Goal: Feedback & Contribution: Submit feedback/report problem

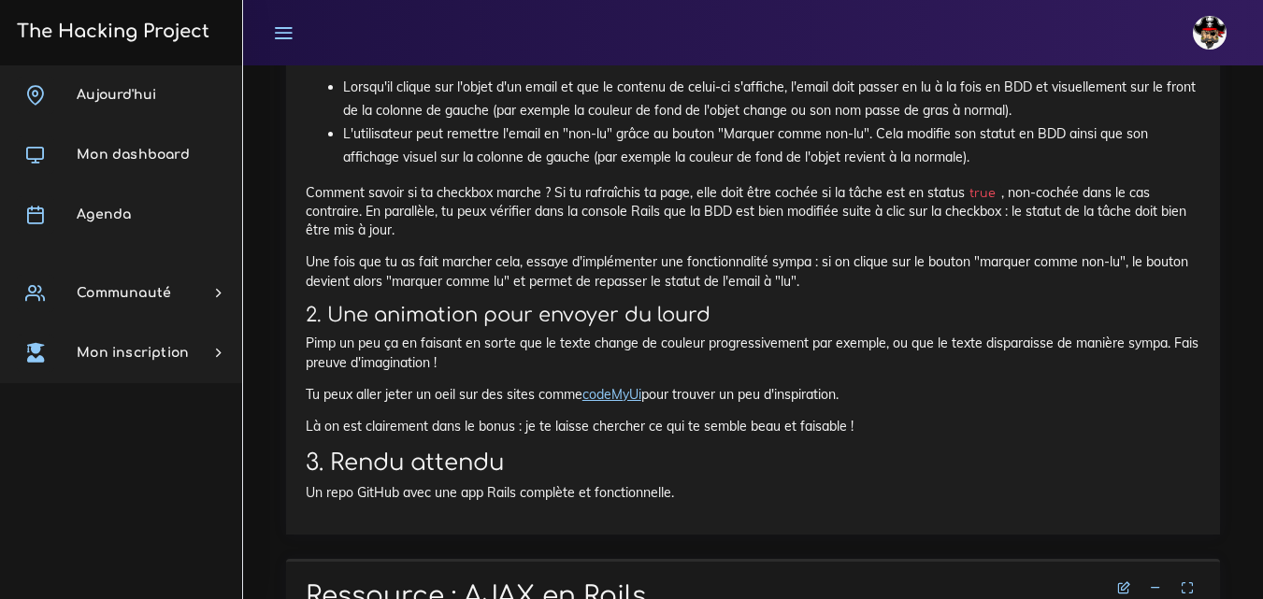
scroll to position [2755, 0]
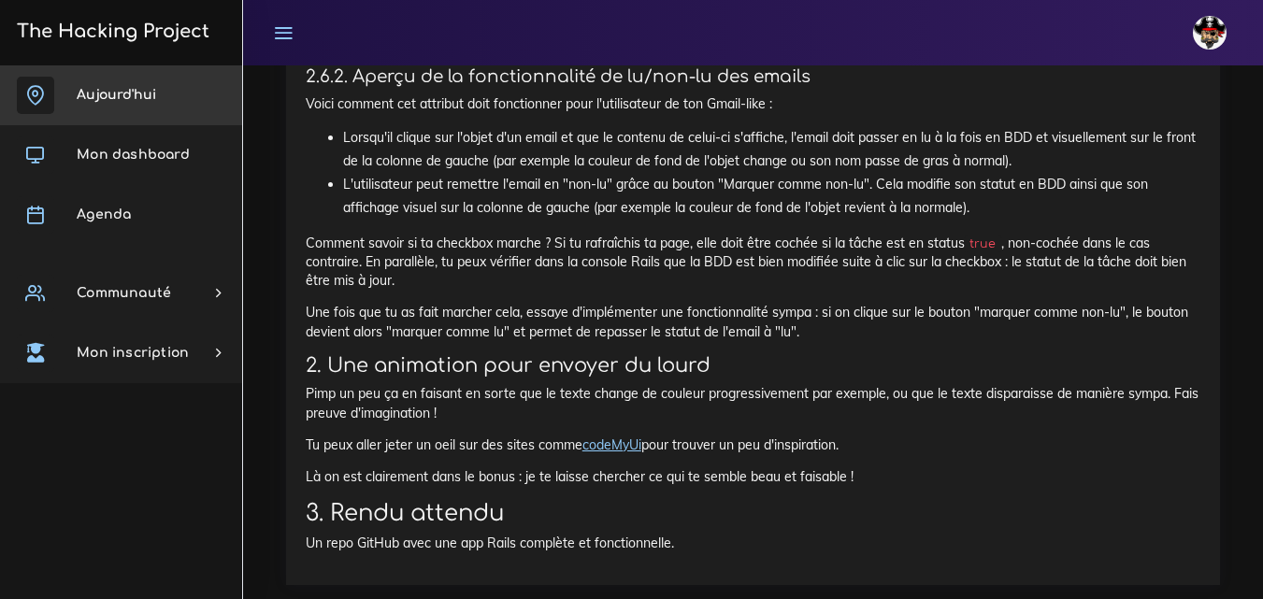
click at [141, 95] on span "Aujourd'hui" at bounding box center [116, 95] width 79 height 14
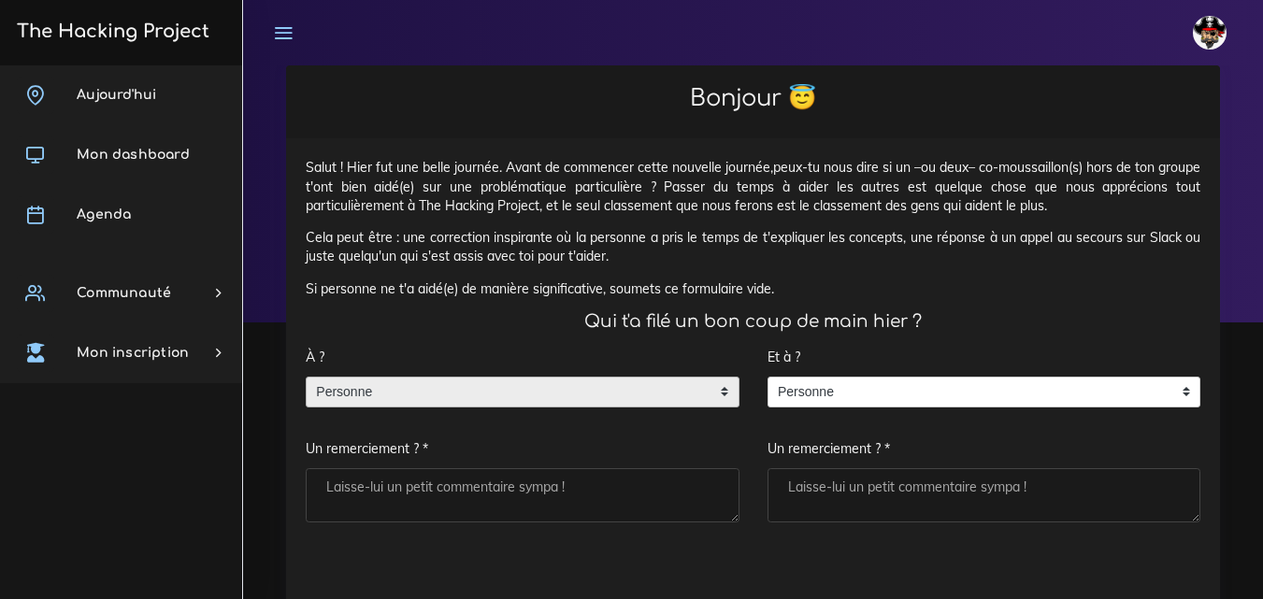
click at [528, 388] on span "Personne" at bounding box center [509, 393] width 404 height 30
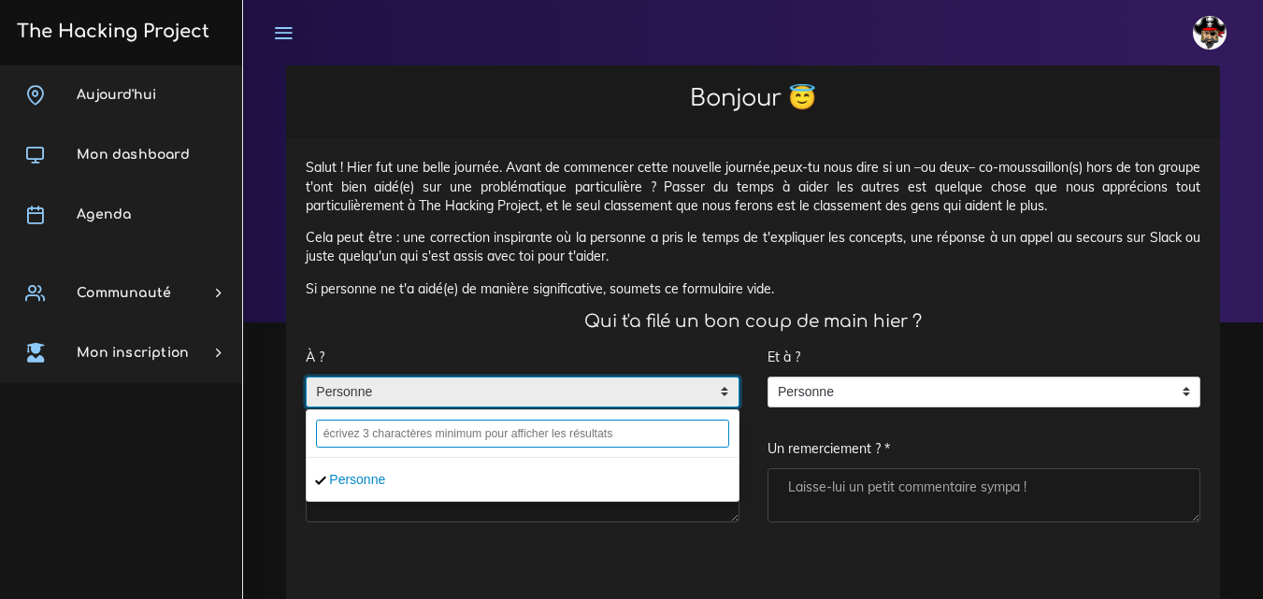
click at [530, 436] on input "text" at bounding box center [522, 434] width 413 height 28
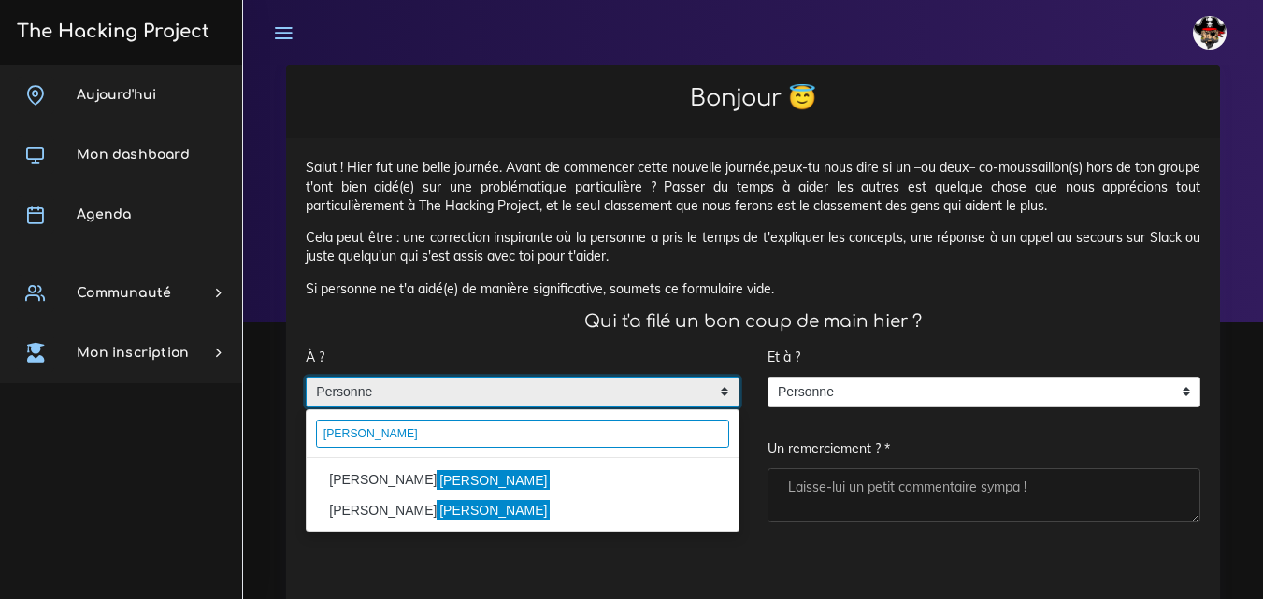
type input "Lilian"
click at [372, 479] on li "MULLER Lilian" at bounding box center [523, 480] width 432 height 30
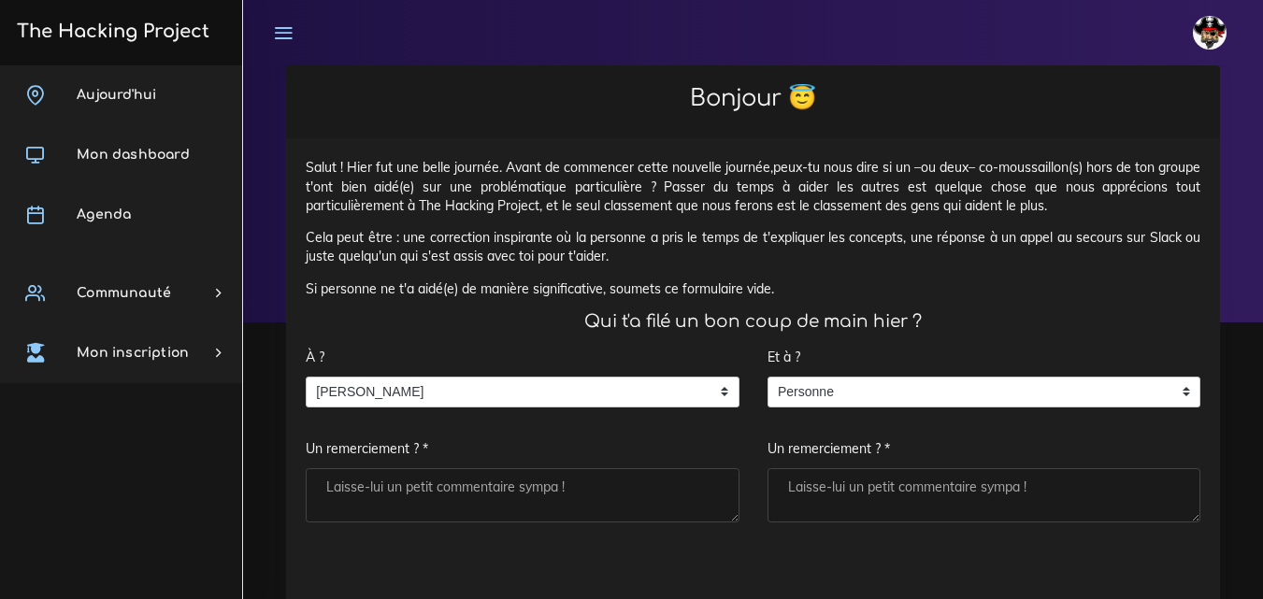
click at [387, 482] on textarea "Un remerciement ? *" at bounding box center [523, 495] width 434 height 54
type textarea "Merci"
click at [794, 489] on textarea "Un remerciement ? *" at bounding box center [984, 495] width 434 height 54
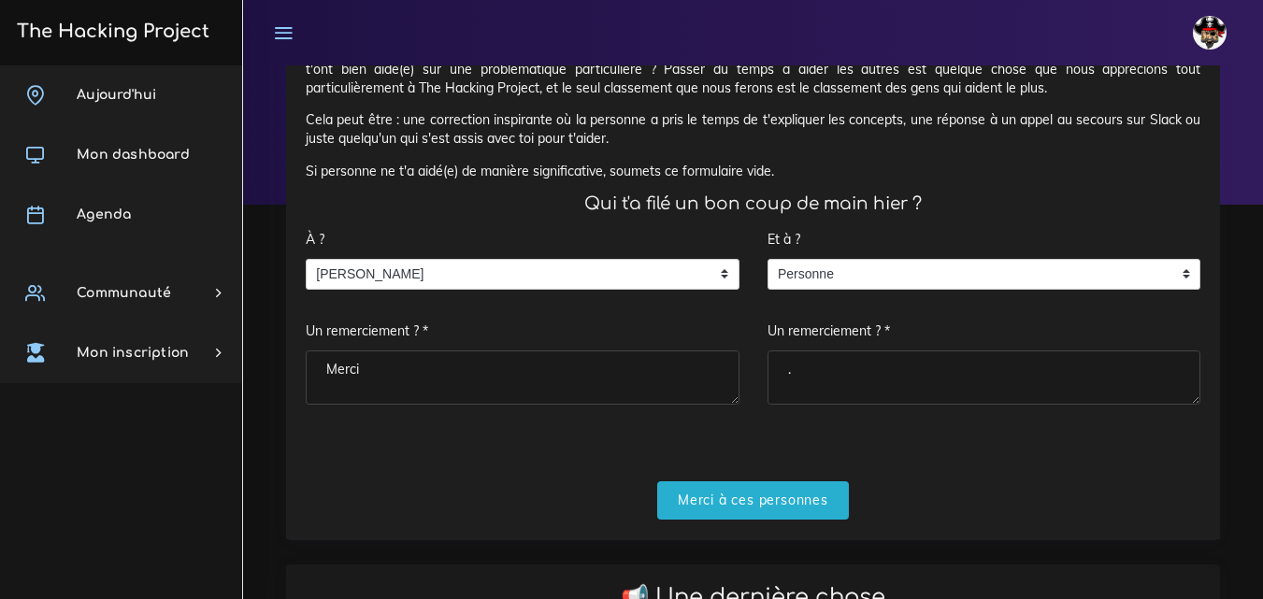
scroll to position [187, 0]
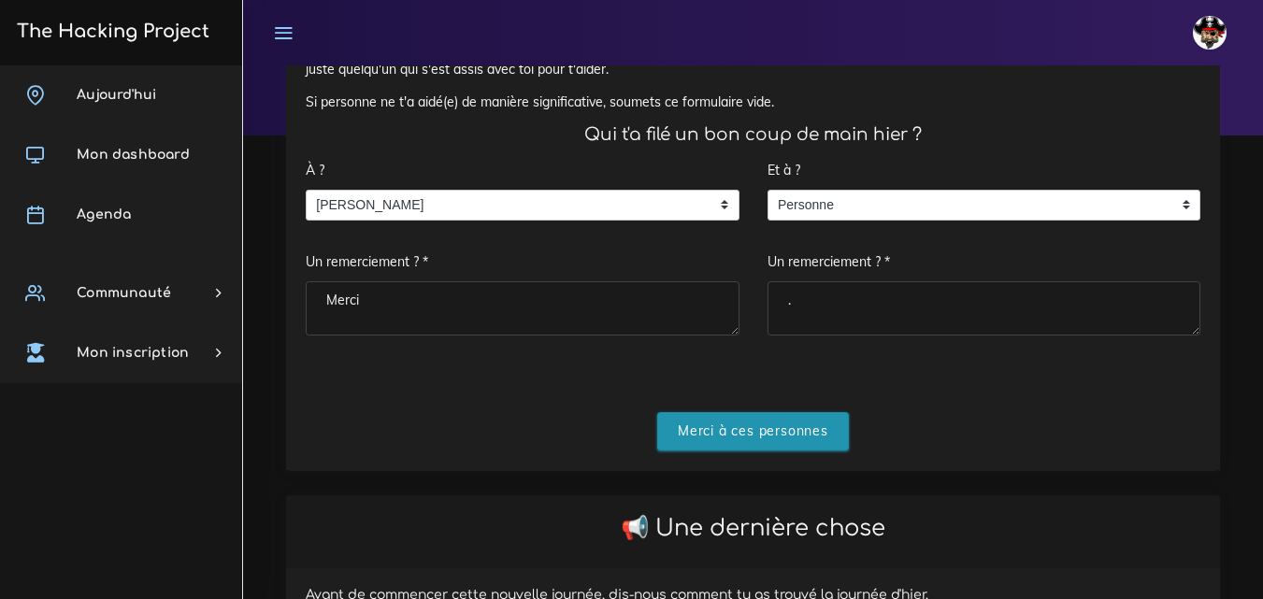
type textarea "."
click at [769, 431] on input "Merci à ces personnes" at bounding box center [753, 431] width 192 height 38
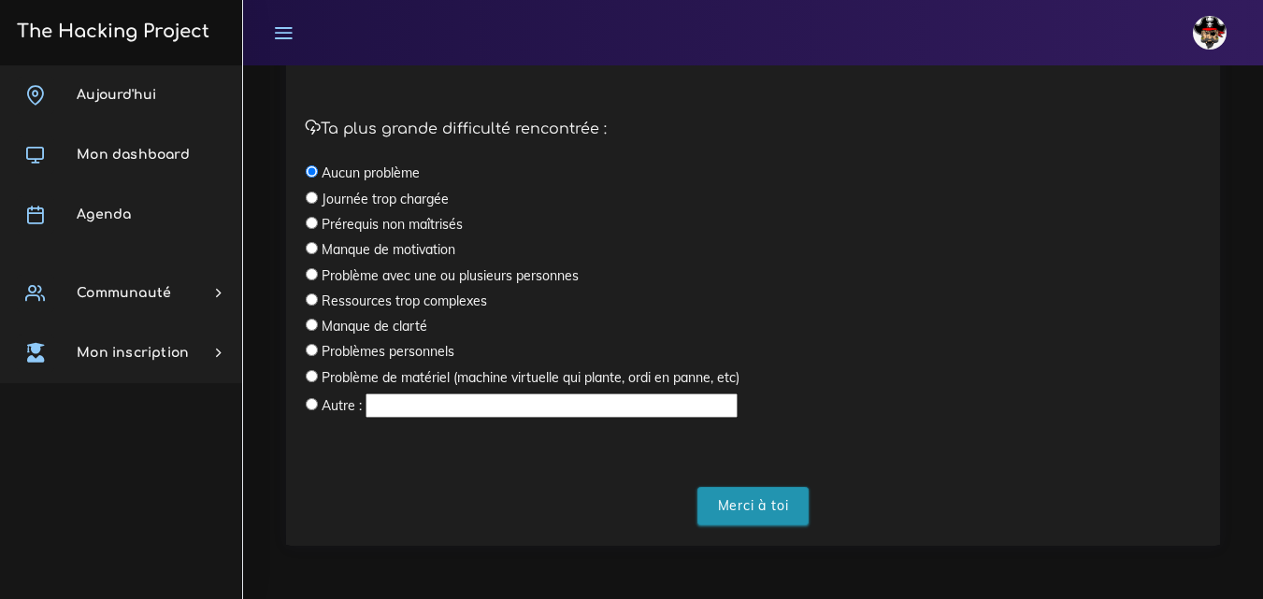
click at [739, 510] on input "Merci à toi" at bounding box center [753, 506] width 112 height 38
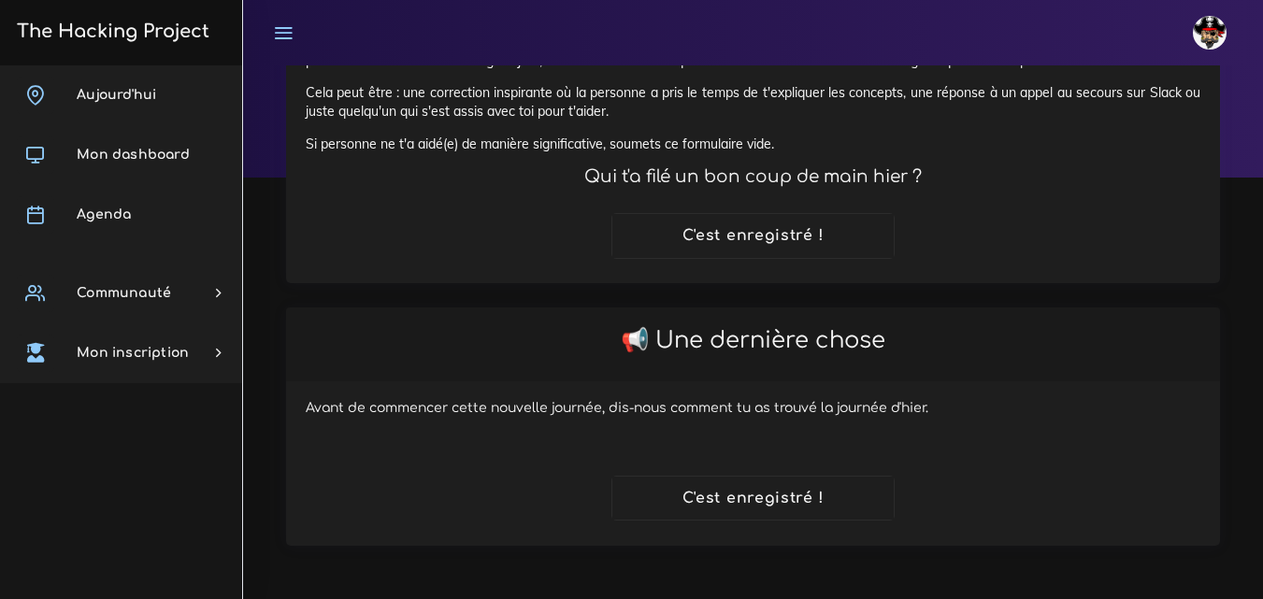
scroll to position [145, 0]
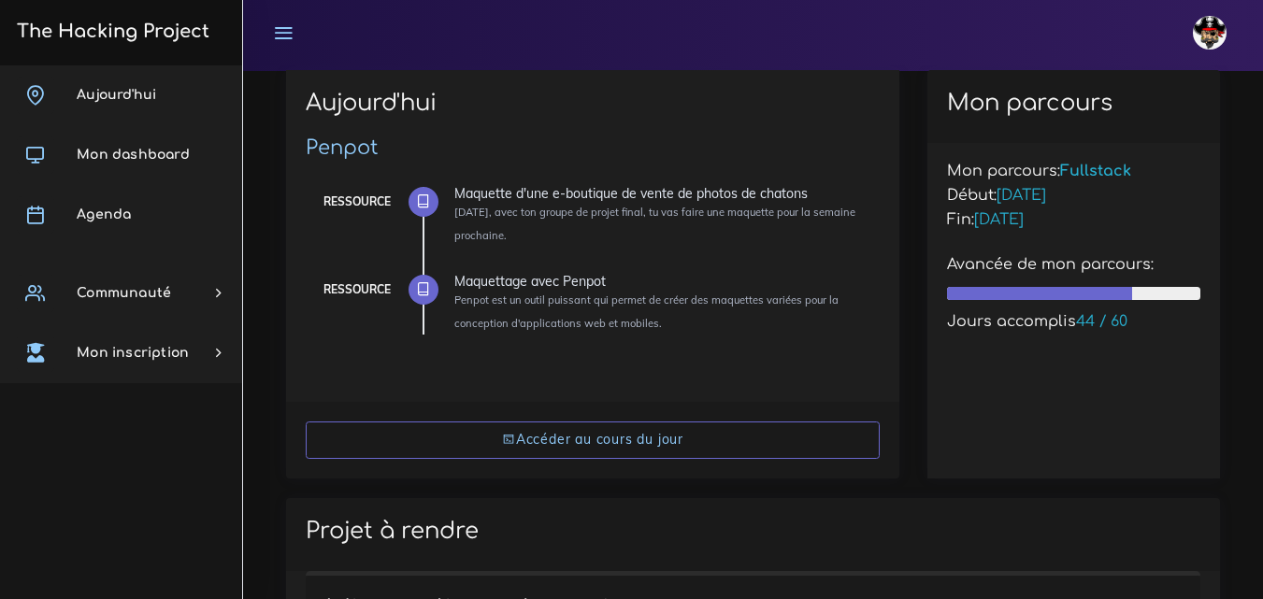
scroll to position [280, 0]
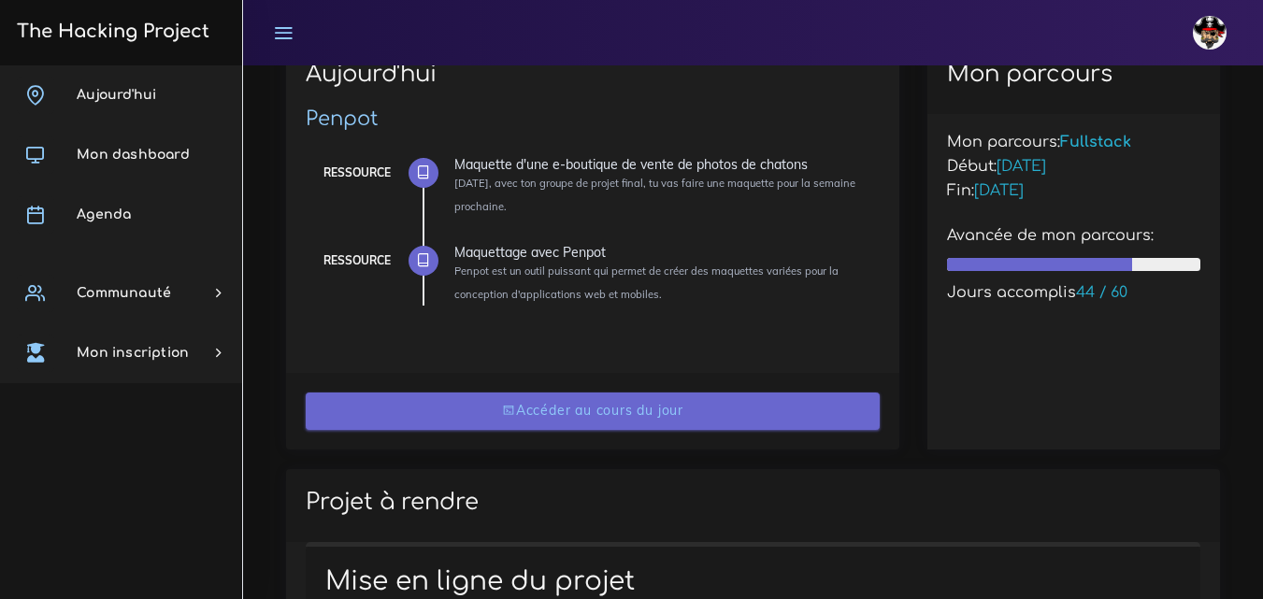
click at [542, 399] on link "Accéder au cours du jour" at bounding box center [593, 412] width 574 height 38
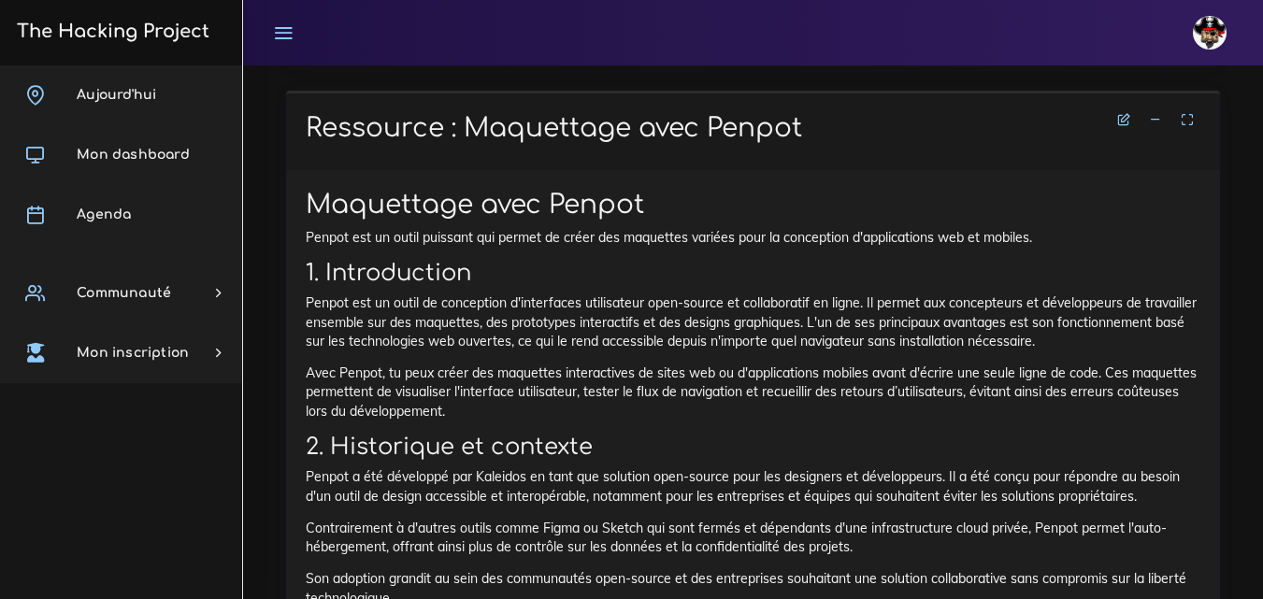
scroll to position [1632, 0]
